Goal: Navigation & Orientation: Find specific page/section

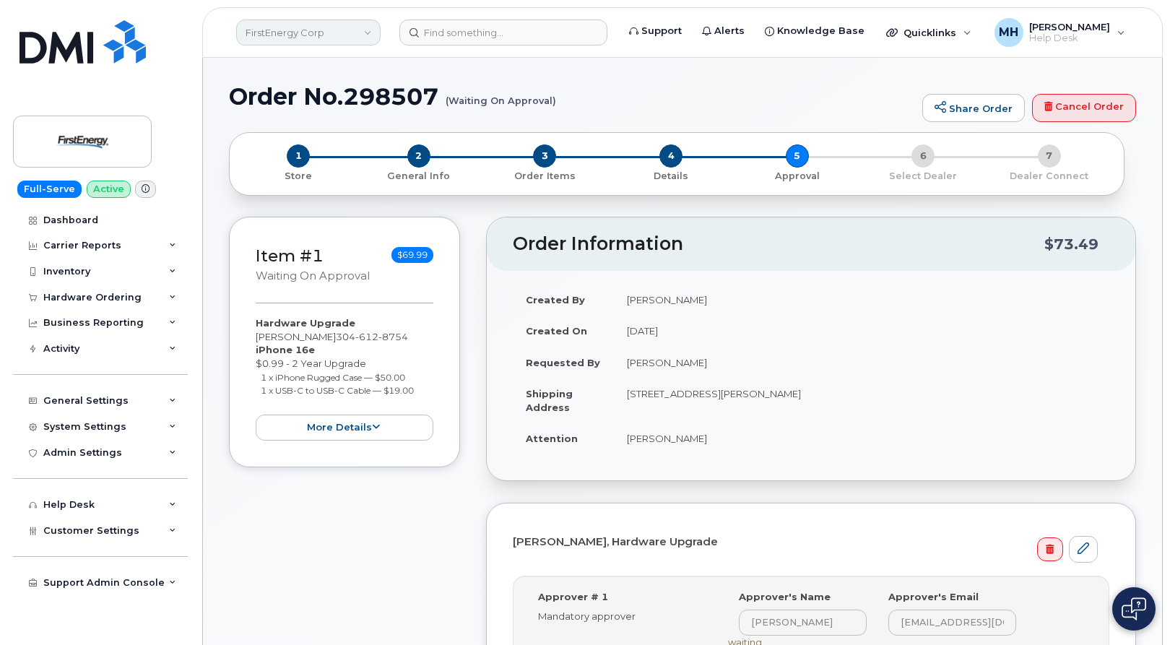
click at [325, 31] on link "FirstEnergy Corp" at bounding box center [308, 33] width 144 height 26
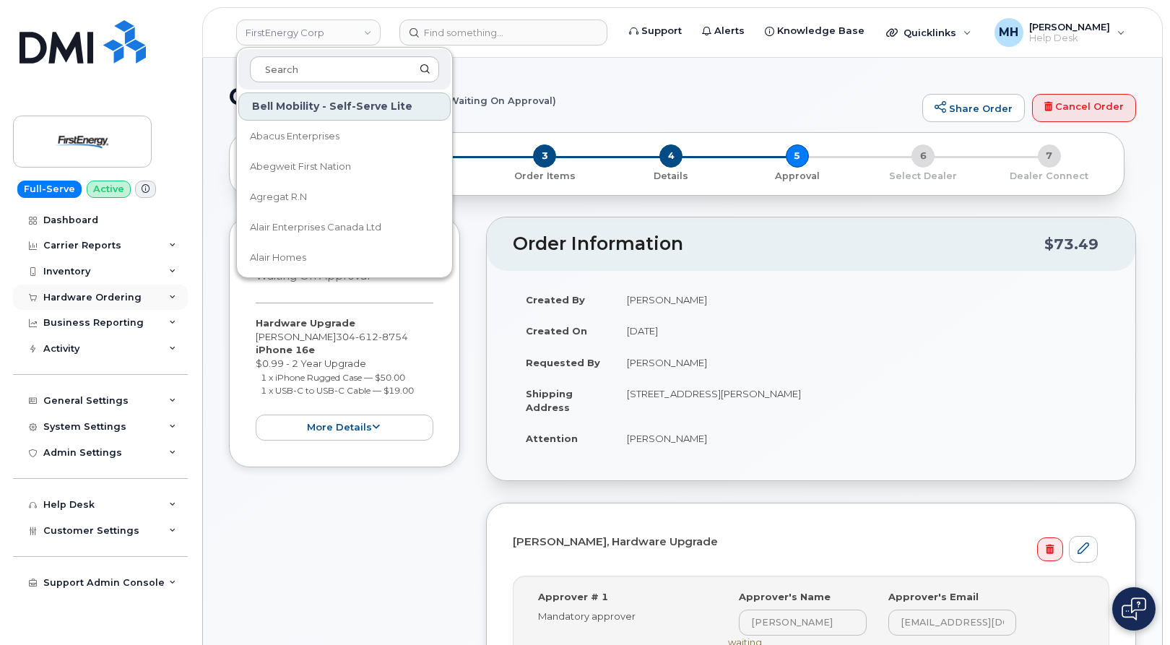
click at [144, 298] on div "Hardware Ordering" at bounding box center [100, 298] width 175 height 26
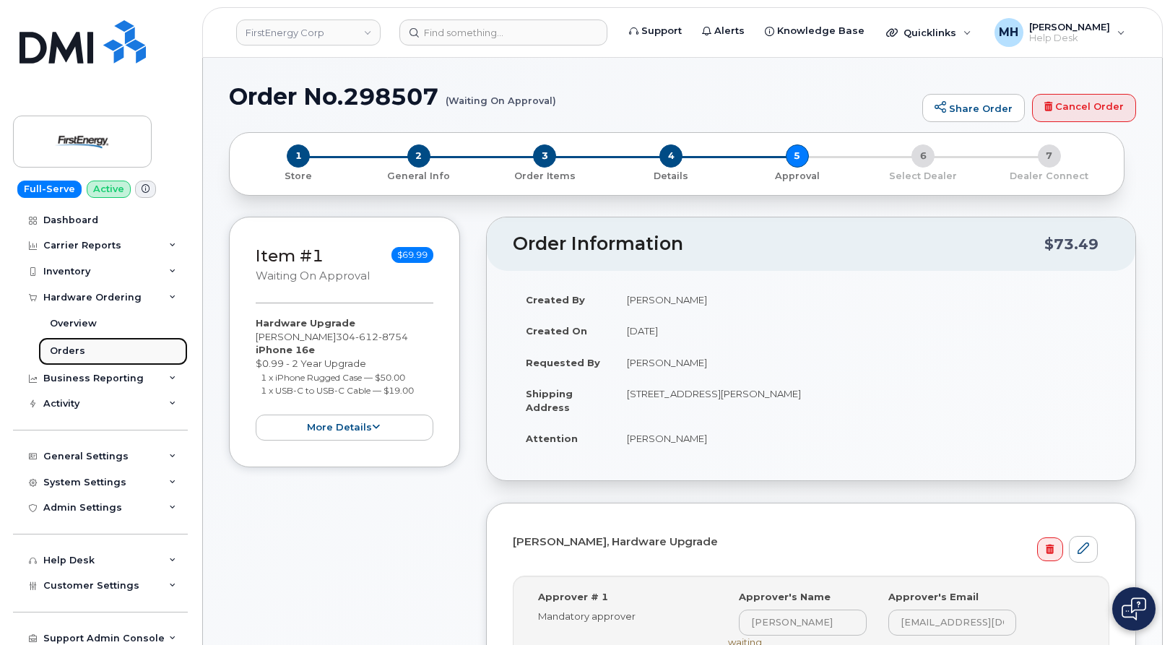
click at [102, 347] on link "Orders" at bounding box center [113, 350] width 150 height 27
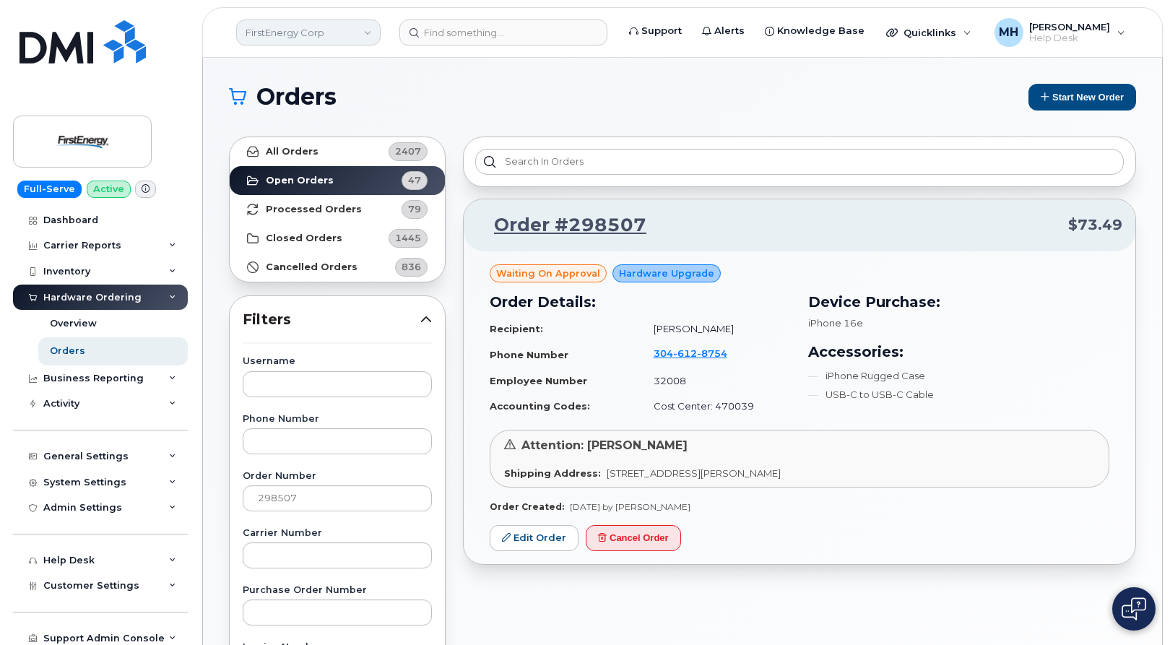
click at [274, 40] on link "FirstEnergy Corp" at bounding box center [308, 33] width 144 height 26
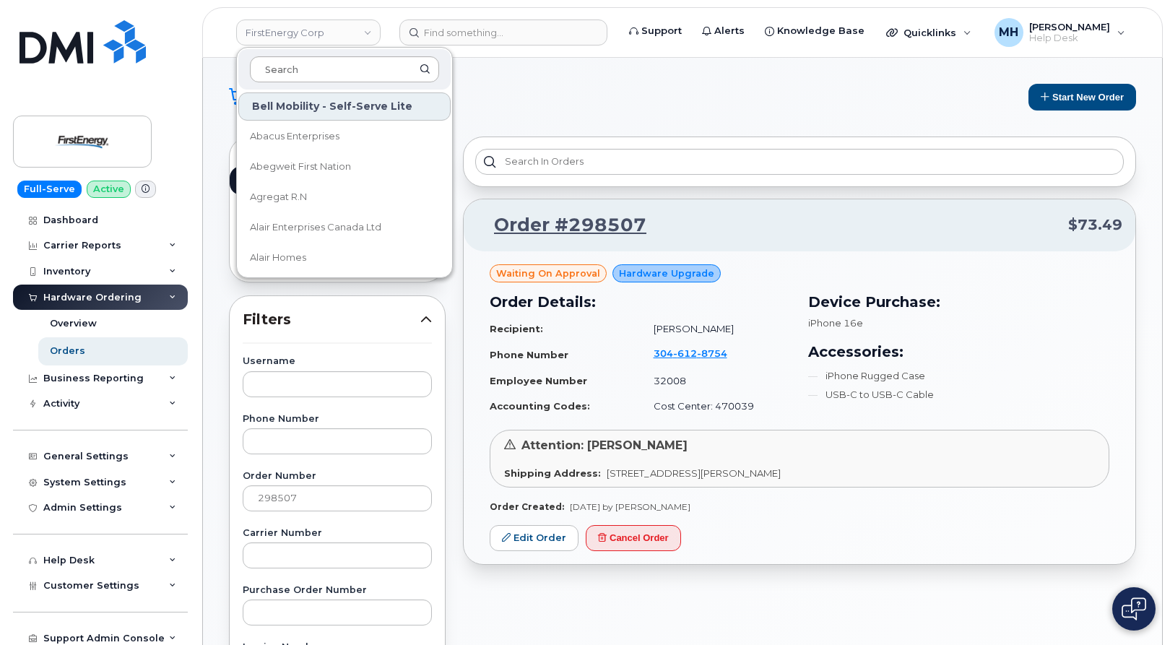
click at [294, 71] on input at bounding box center [344, 69] width 189 height 26
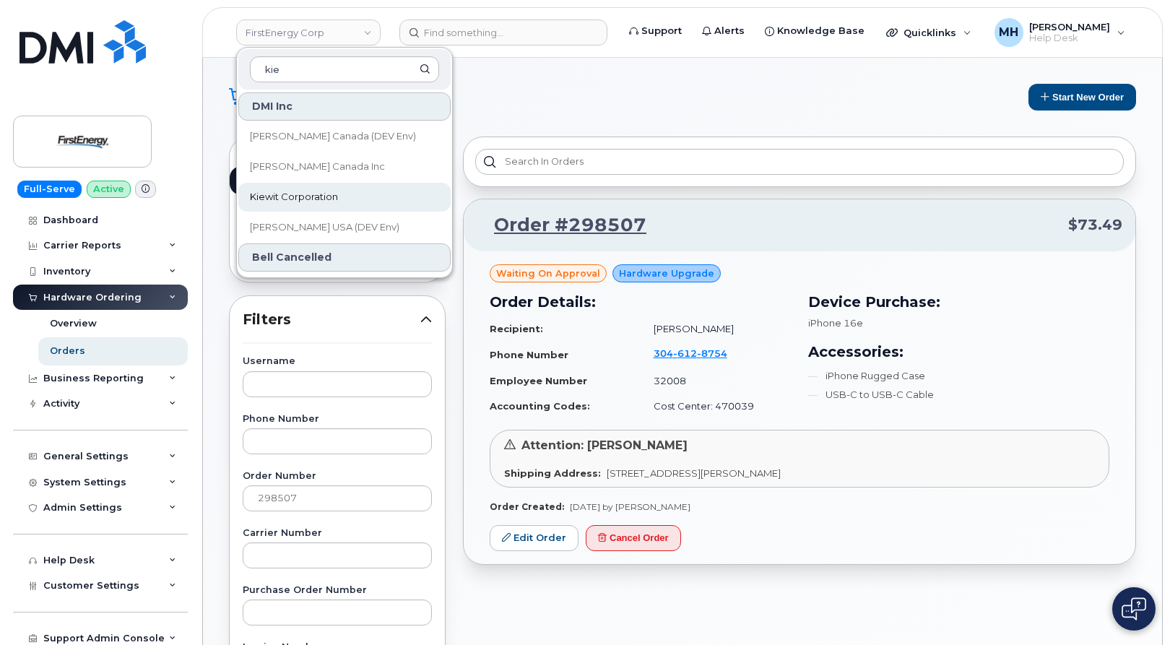
type input "kie"
click at [304, 189] on link "Kiewit Corporation" at bounding box center [344, 197] width 212 height 29
